Goal: Communication & Community: Answer question/provide support

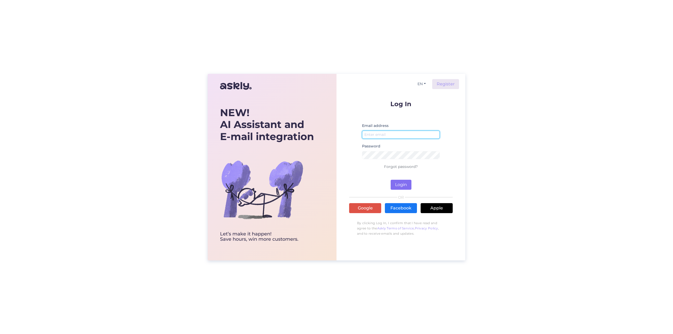
type input "[EMAIL_ADDRESS][DOMAIN_NAME]"
click at [401, 186] on button "Login" at bounding box center [400, 185] width 21 height 10
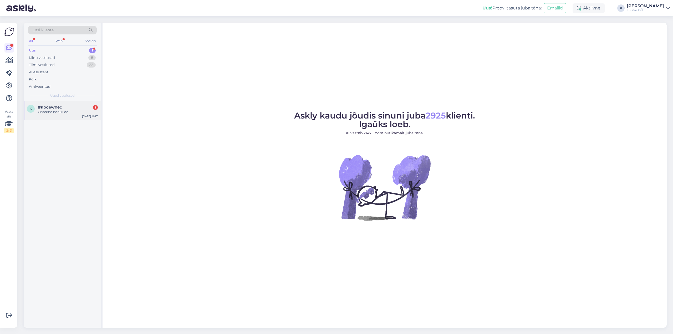
click at [41, 106] on span "#kboewhec" at bounding box center [50, 107] width 24 height 5
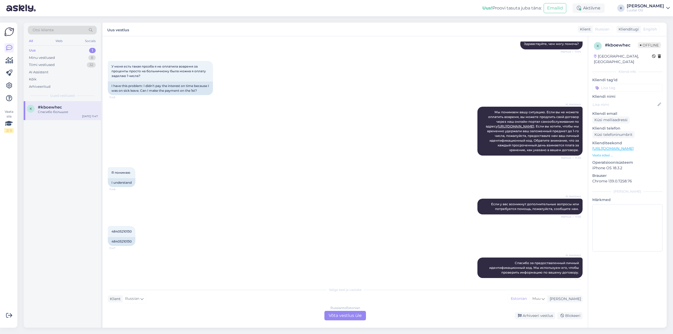
scroll to position [450, 0]
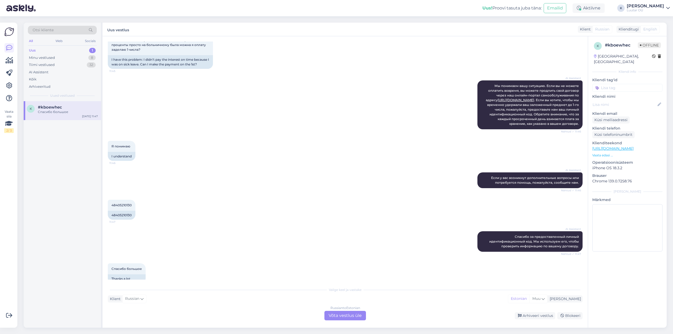
click at [343, 316] on div "Russian to Estonian Võta vestlus üle" at bounding box center [345, 315] width 42 height 9
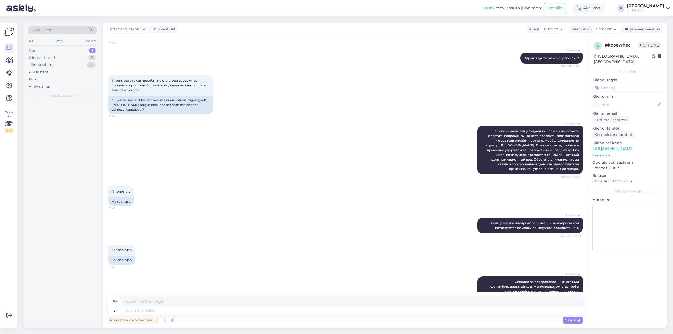
scroll to position [487, 0]
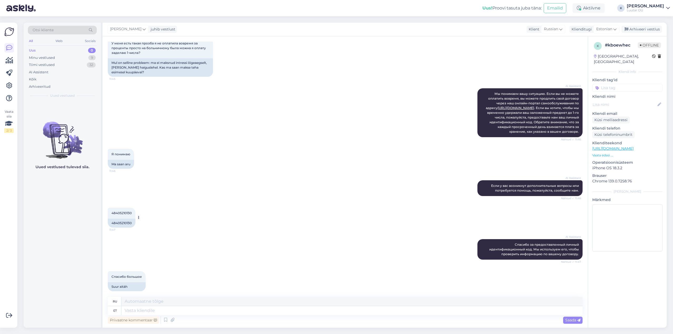
click at [120, 219] on div "48405210130" at bounding box center [122, 223] width 28 height 9
copy div "48405210130"
click at [241, 312] on textarea at bounding box center [351, 310] width 461 height 9
type textarea "Tervist"
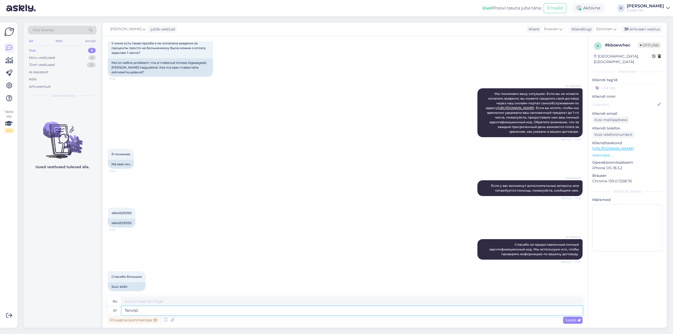
type textarea "Здоровье"
type textarea "Tervist"
click at [571, 320] on span "Saada" at bounding box center [572, 320] width 15 height 5
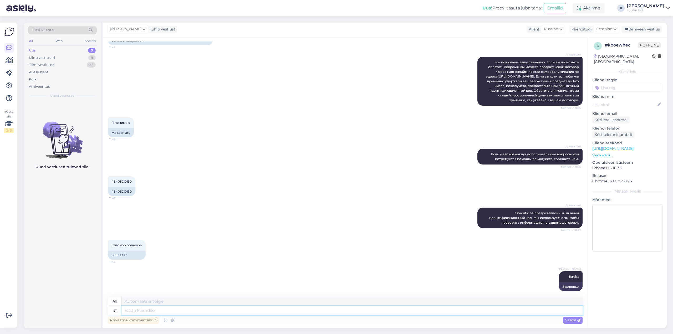
click at [272, 313] on textarea at bounding box center [351, 310] width 461 height 9
type textarea "Hoiame"
type textarea "Мы держим"
type textarea "Hoiame Teie t"
type textarea "Мы заботимся о вас"
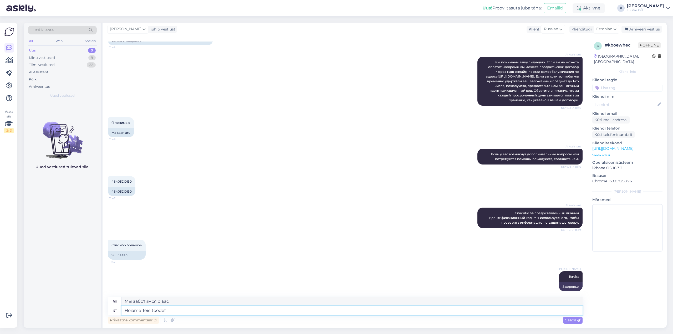
type textarea "Hoiame Teie toodet k"
type textarea "Мы сохраним ваш продукт"
type textarea "Hoiame Teie toodet kuni"
type textarea "Мы сохраним ваш продукт до"
type textarea "Hoiame Teie toodet kuni [DATE]"
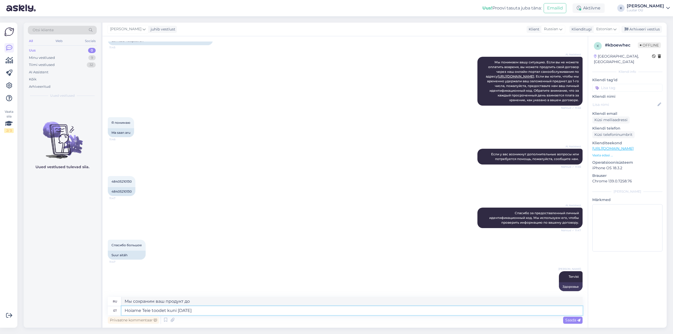
type textarea "Мы сохраним ваш продукт до [DATE]"
type textarea "Hoiame Teie toodet kuni [DATE]"
click at [567, 321] on span "Saada" at bounding box center [572, 320] width 15 height 5
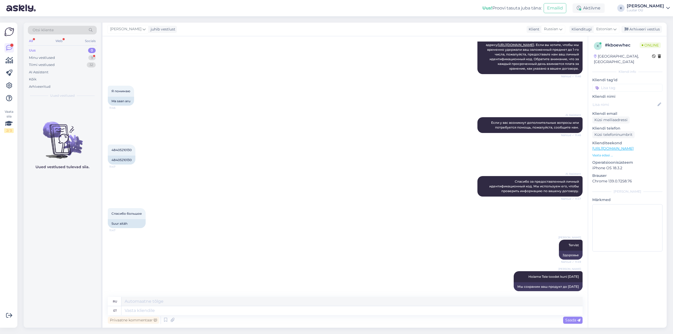
scroll to position [582, 0]
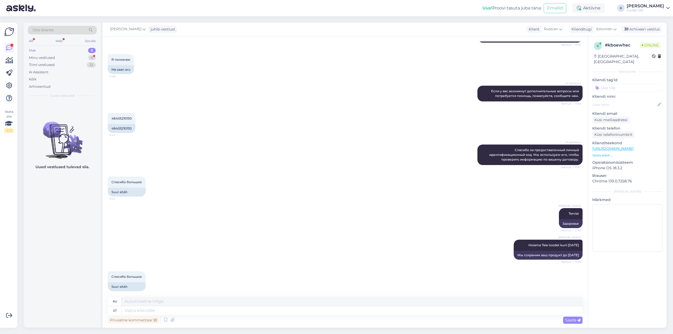
click at [284, 228] on div "[PERSON_NAME] Nähtud ✓ 11:49 Здоровье" at bounding box center [345, 218] width 475 height 32
click at [37, 56] on div "Minu vestlused" at bounding box center [42, 57] width 26 height 5
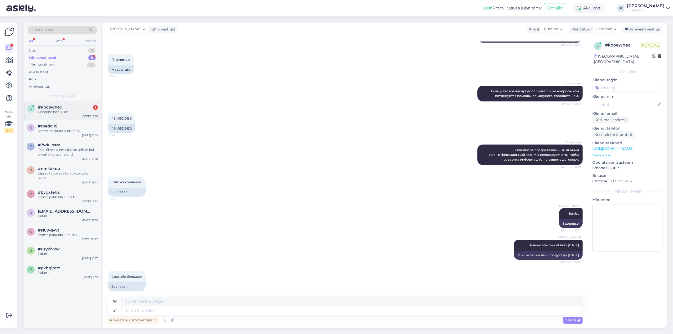
click at [48, 107] on span "#kboewhec" at bounding box center [50, 107] width 24 height 5
click at [36, 50] on div "Uus 1" at bounding box center [62, 50] width 69 height 7
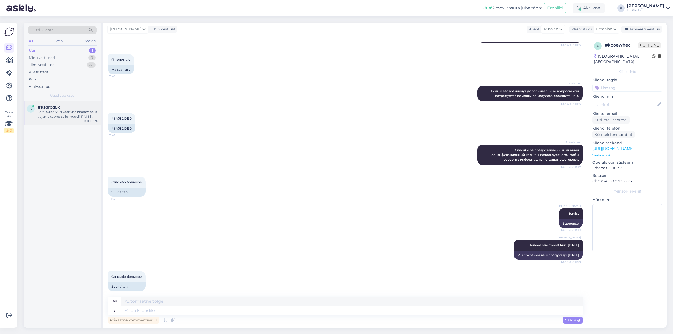
click at [51, 110] on div "Tere! Sülearvuti väärtuse hindamiseks vajame teavet selle mudeli, RAM-i suuruse…" at bounding box center [68, 114] width 60 height 9
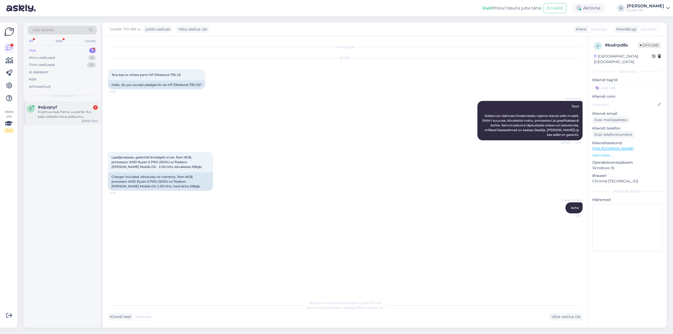
click at [56, 117] on div "Küsimus taas Pärnu Luutarile. Kui palju oleksite nõus pakkuma Microsoft Xbox Co…" at bounding box center [68, 114] width 60 height 9
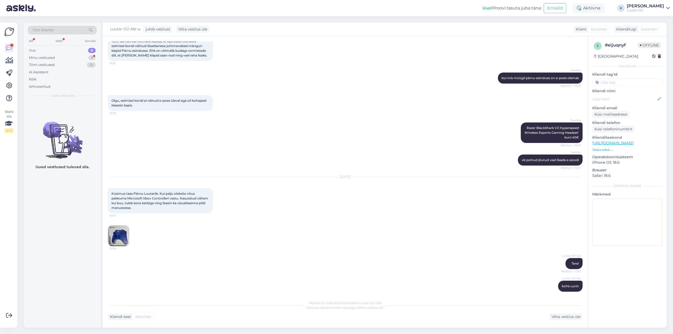
scroll to position [362, 0]
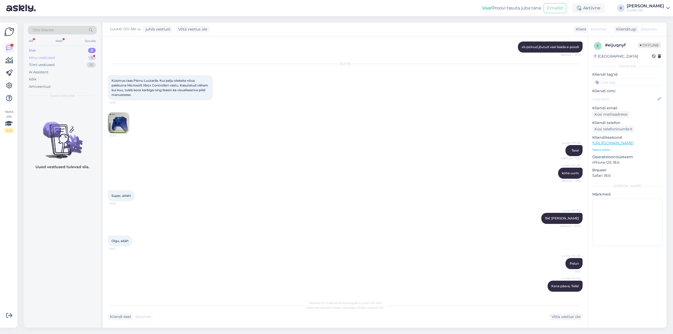
click at [46, 56] on div "Minu vestlused" at bounding box center [42, 57] width 26 height 5
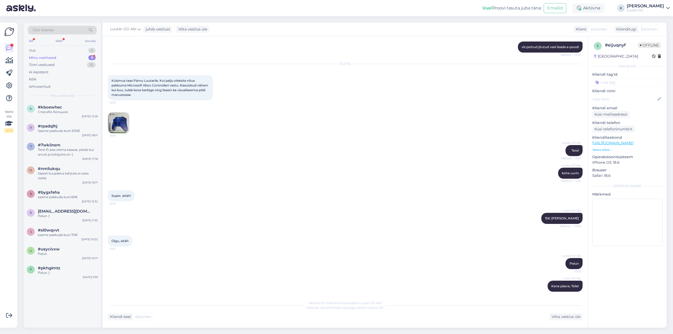
click at [37, 56] on div "Minu vestlused" at bounding box center [42, 57] width 27 height 5
click at [33, 50] on div "Uus" at bounding box center [32, 50] width 7 height 5
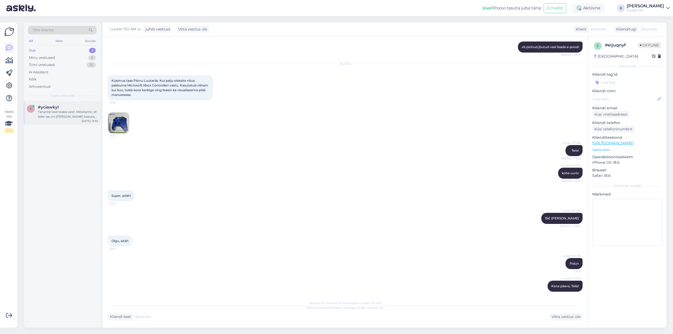
click at [56, 112] on div "Täname teid teabe eest. Mõistame, et teler ise on [PERSON_NAME] kasutate puldin…" at bounding box center [68, 114] width 60 height 9
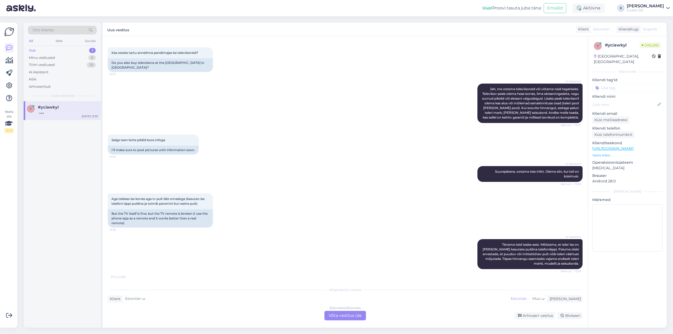
scroll to position [108, 0]
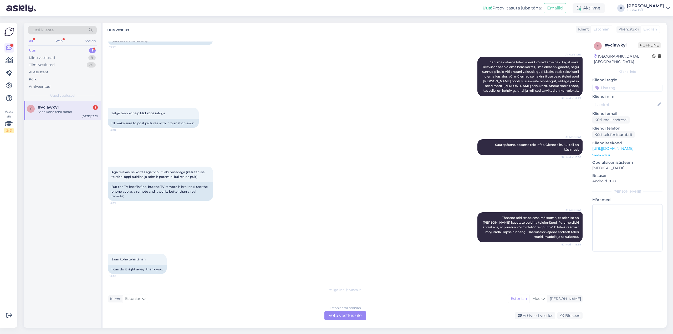
click at [49, 113] on div "Saan kohe teha tänan" at bounding box center [68, 112] width 60 height 5
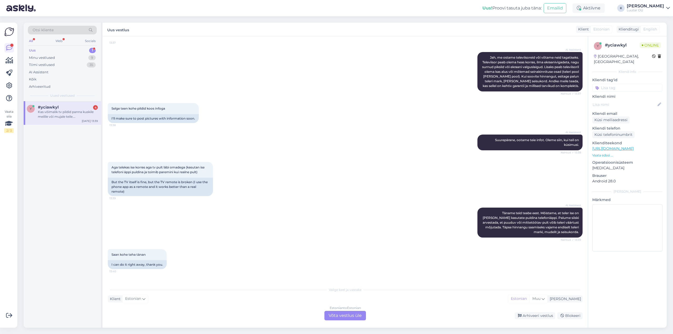
scroll to position [212, 0]
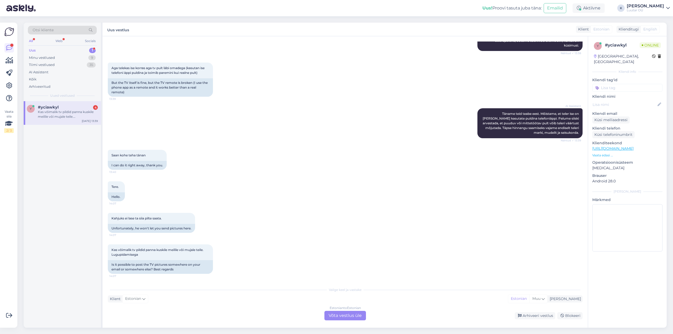
click at [45, 117] on div "Kas võimalik tv pildid panna kuskile meilile või mujale teile. Lugupidamisega" at bounding box center [68, 114] width 60 height 9
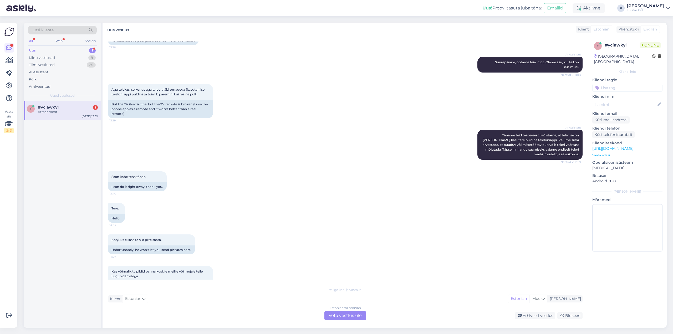
scroll to position [245, 0]
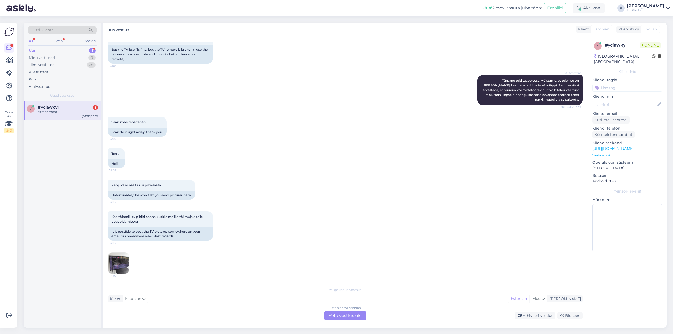
click at [120, 260] on img at bounding box center [118, 263] width 21 height 21
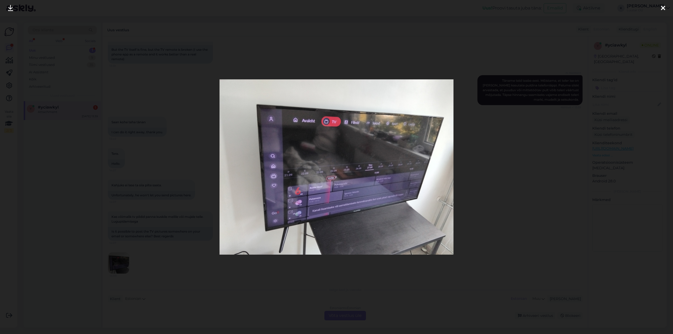
click at [660, 8] on div at bounding box center [662, 8] width 11 height 17
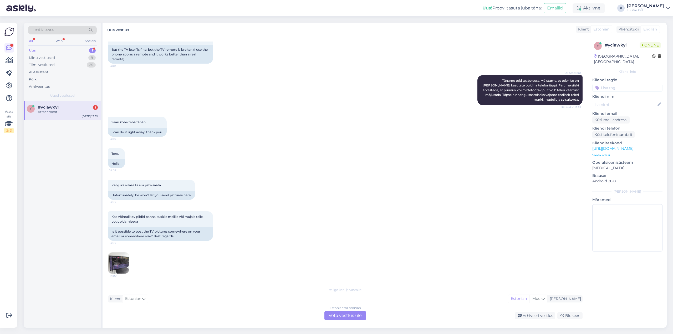
click at [344, 315] on div "Estonian to Estonian Võta vestlus üle" at bounding box center [345, 315] width 42 height 9
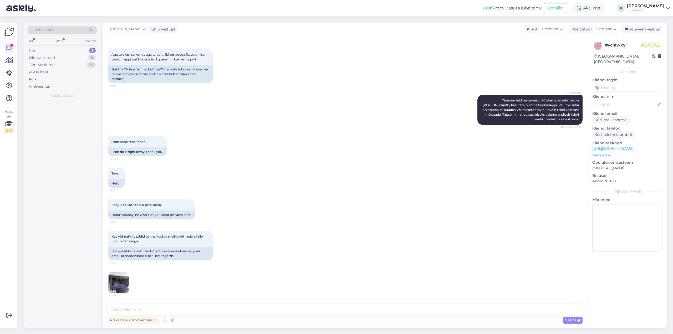
scroll to position [225, 0]
click at [240, 309] on textarea at bounding box center [345, 309] width 475 height 11
type textarea "Tere!"
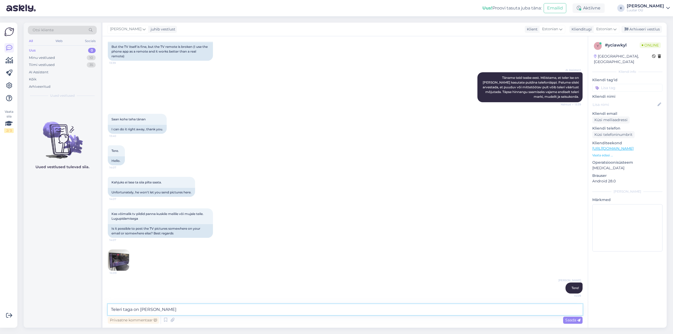
type textarea "Teleri taga on kleep"
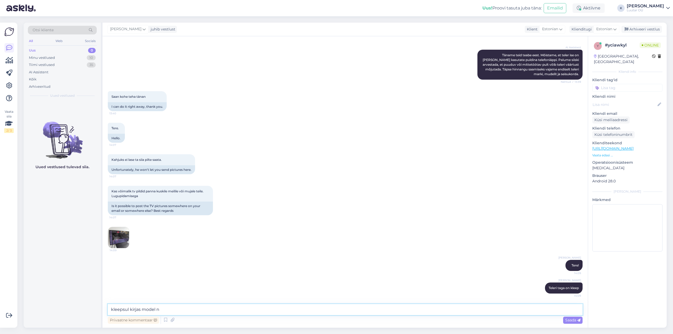
type textarea "kleepsul kirjas model nr"
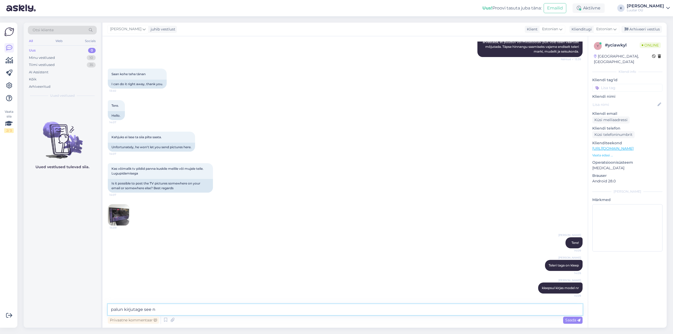
type textarea "palun kirjutage see nr"
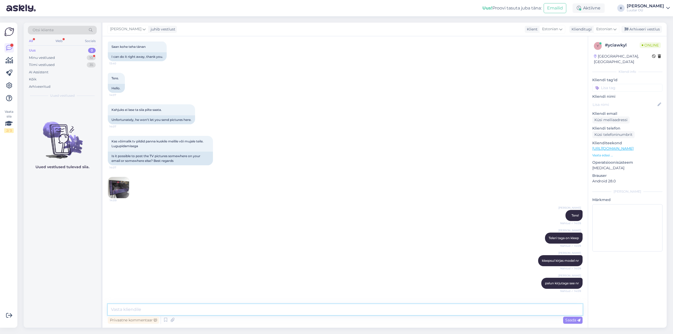
scroll to position [371, 0]
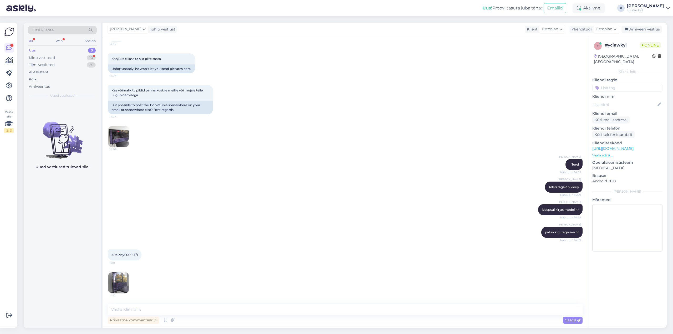
click at [116, 283] on img at bounding box center [118, 282] width 21 height 21
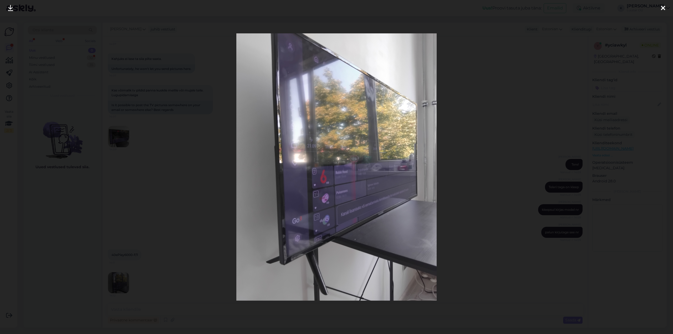
scroll to position [404, 0]
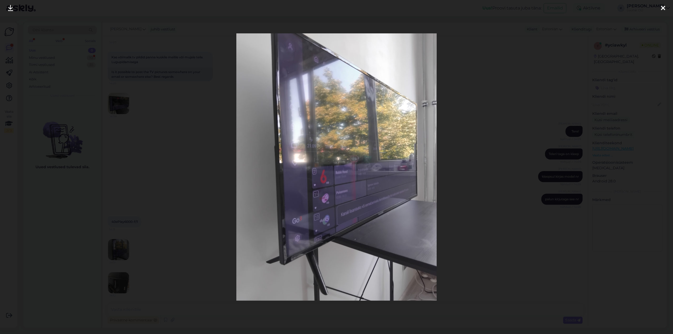
click at [9, 7] on icon at bounding box center [10, 8] width 5 height 7
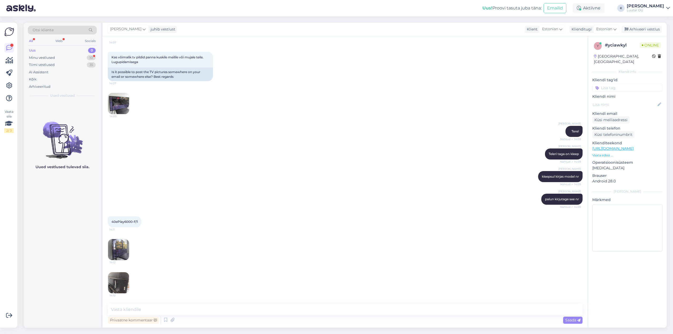
click at [119, 102] on img at bounding box center [118, 103] width 21 height 21
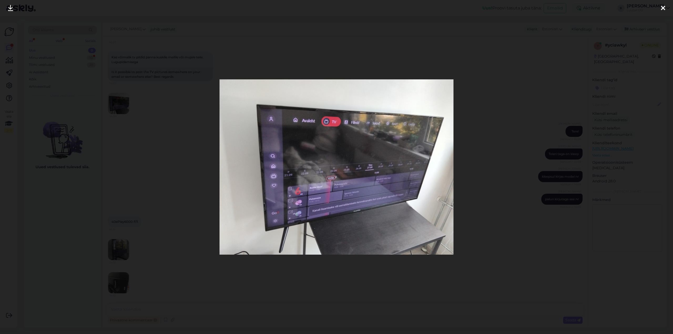
click at [11, 7] on icon at bounding box center [10, 8] width 5 height 7
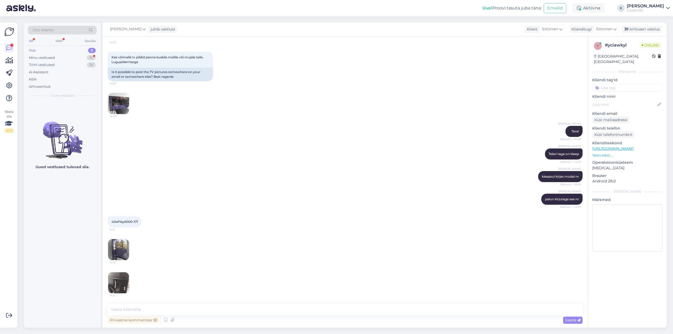
click at [117, 280] on img at bounding box center [118, 282] width 21 height 21
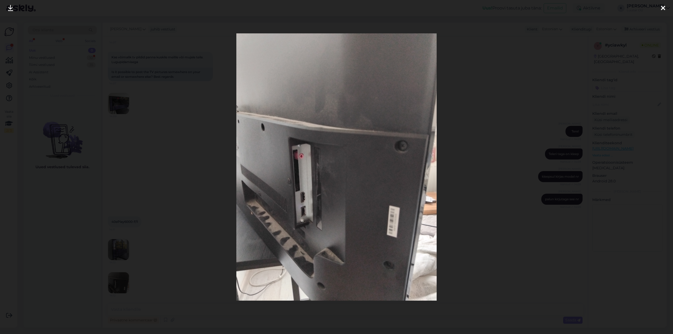
click at [9, 5] on icon at bounding box center [10, 8] width 5 height 7
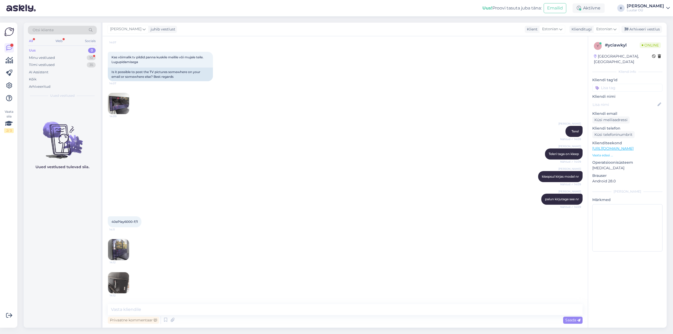
click at [121, 221] on span "40ePlay6000-F/1" at bounding box center [124, 222] width 26 height 4
copy div "40ePlay6000-F/1 14:11"
click at [276, 175] on div "[PERSON_NAME] kirjas model nr Nähtud ✓ 14:09" at bounding box center [345, 176] width 475 height 23
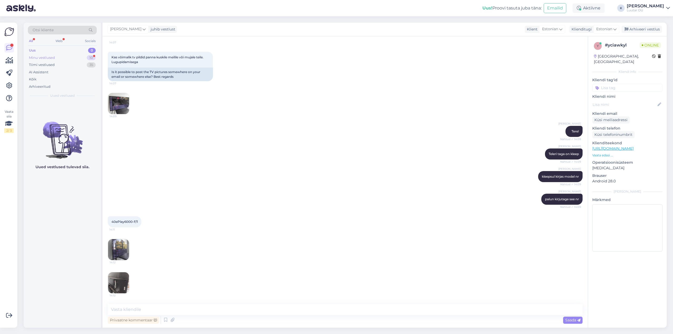
click at [44, 56] on div "Minu vestlused" at bounding box center [42, 57] width 26 height 5
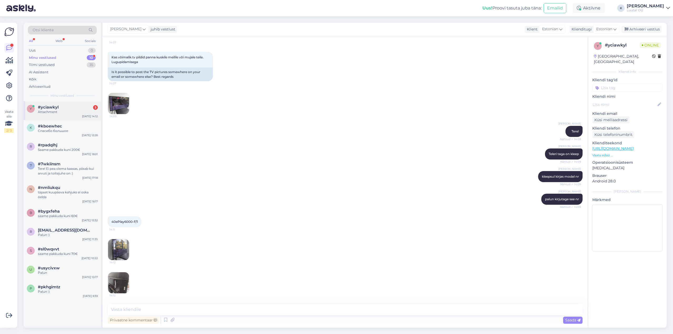
click at [45, 111] on div "Attachment" at bounding box center [68, 112] width 60 height 5
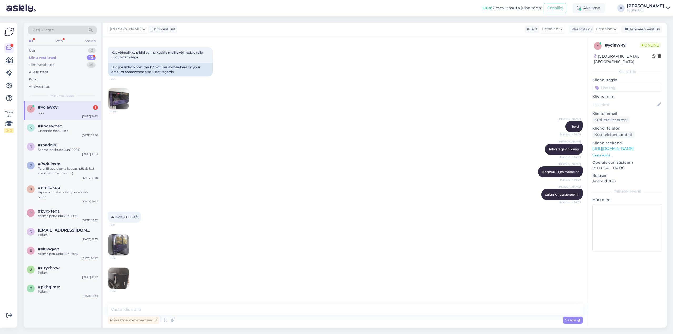
scroll to position [504, 0]
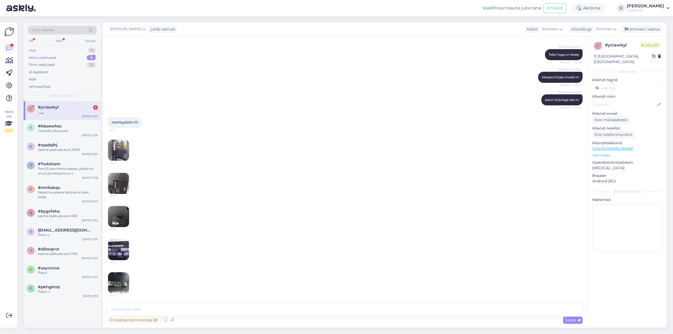
click at [120, 281] on img at bounding box center [118, 282] width 21 height 21
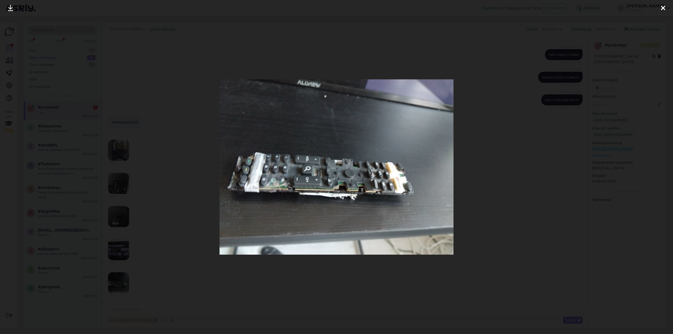
click at [662, 6] on icon at bounding box center [663, 8] width 4 height 7
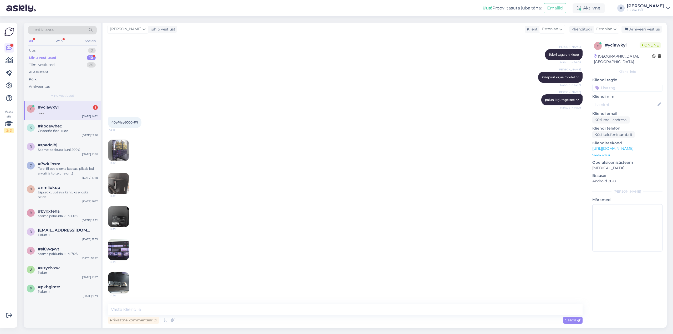
click at [46, 107] on span "#yciawkyl" at bounding box center [48, 107] width 21 height 5
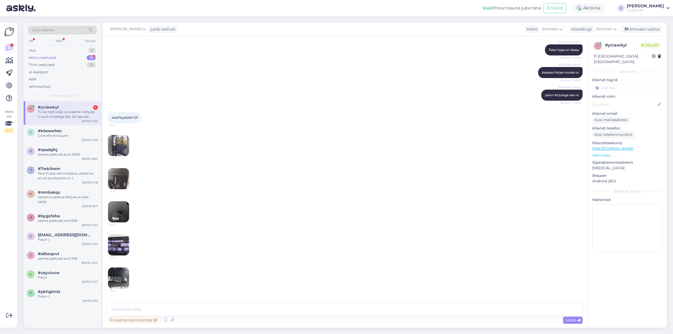
scroll to position [541, 0]
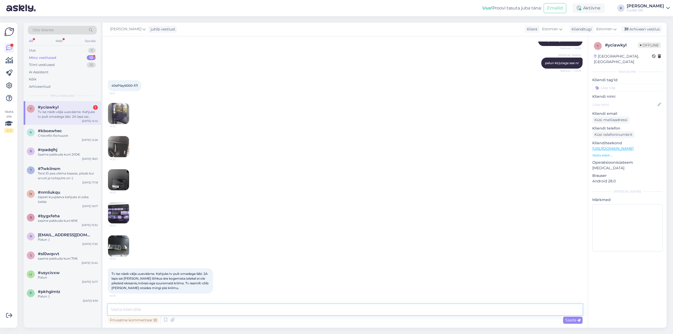
click at [197, 310] on textarea at bounding box center [345, 309] width 475 height 11
type textarea "kahjuks [PERSON_NAME] vastus et [PERSON_NAME] puldita siiski televiisorit ei võ…"
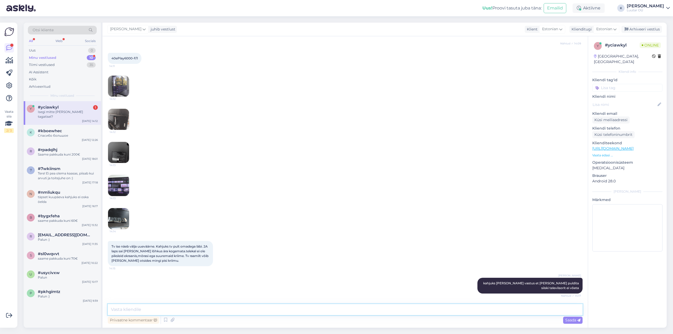
scroll to position [586, 0]
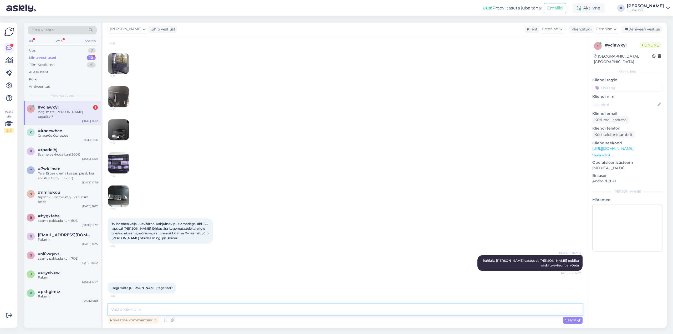
click at [215, 311] on textarea at bounding box center [345, 309] width 475 height 11
type textarea "ei panti ega ei osteta ka sisse jah"
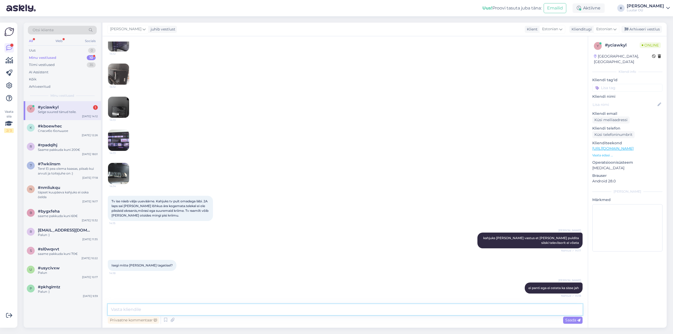
scroll to position [631, 0]
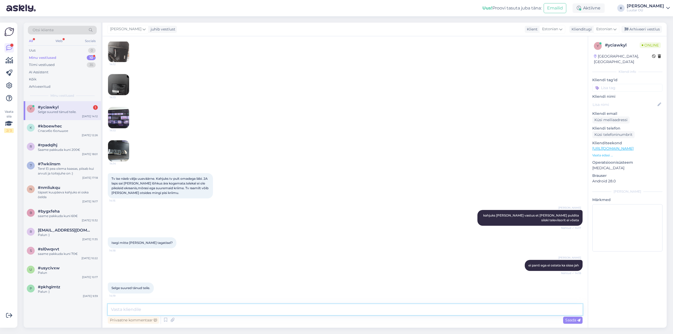
click at [160, 312] on textarea at bounding box center [345, 309] width 475 height 11
type textarea "Palun"
